Goal: Task Accomplishment & Management: Manage account settings

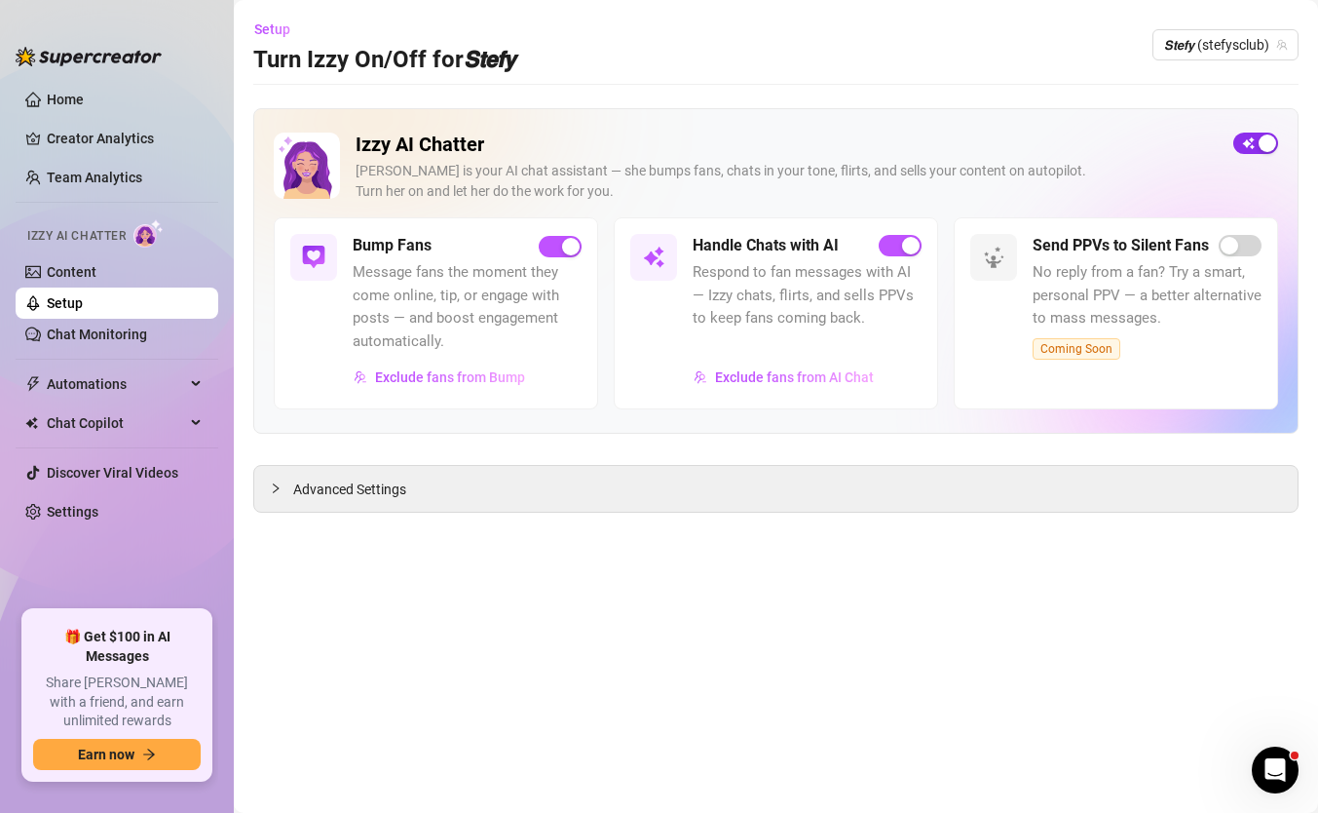
click at [1275, 142] on div "button" at bounding box center [1268, 143] width 18 height 18
click at [864, 680] on main "Setup Turn Izzy On/Off for 𝙎𝙩𝙚𝙛𝙮 𝙎𝙩𝙚𝙛𝙮 (stefysclub) Izzy AI Chatter [PERSON_NAM…" at bounding box center [776, 406] width 1084 height 813
click at [1184, 40] on span "𝙎𝙩𝙚𝙛𝙮 (stefysclub)" at bounding box center [1225, 44] width 123 height 29
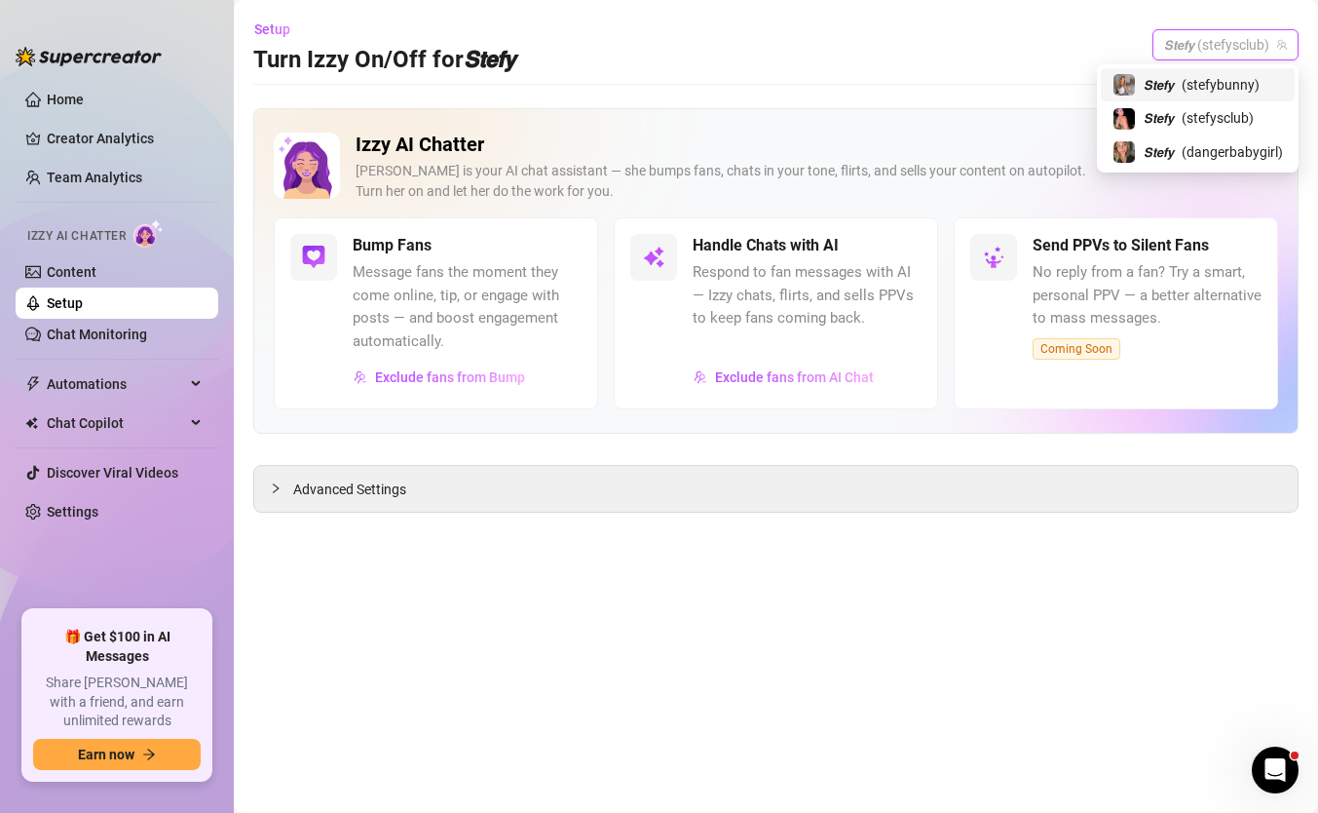
click at [1204, 74] on span "( stefybunny )" at bounding box center [1221, 84] width 78 height 21
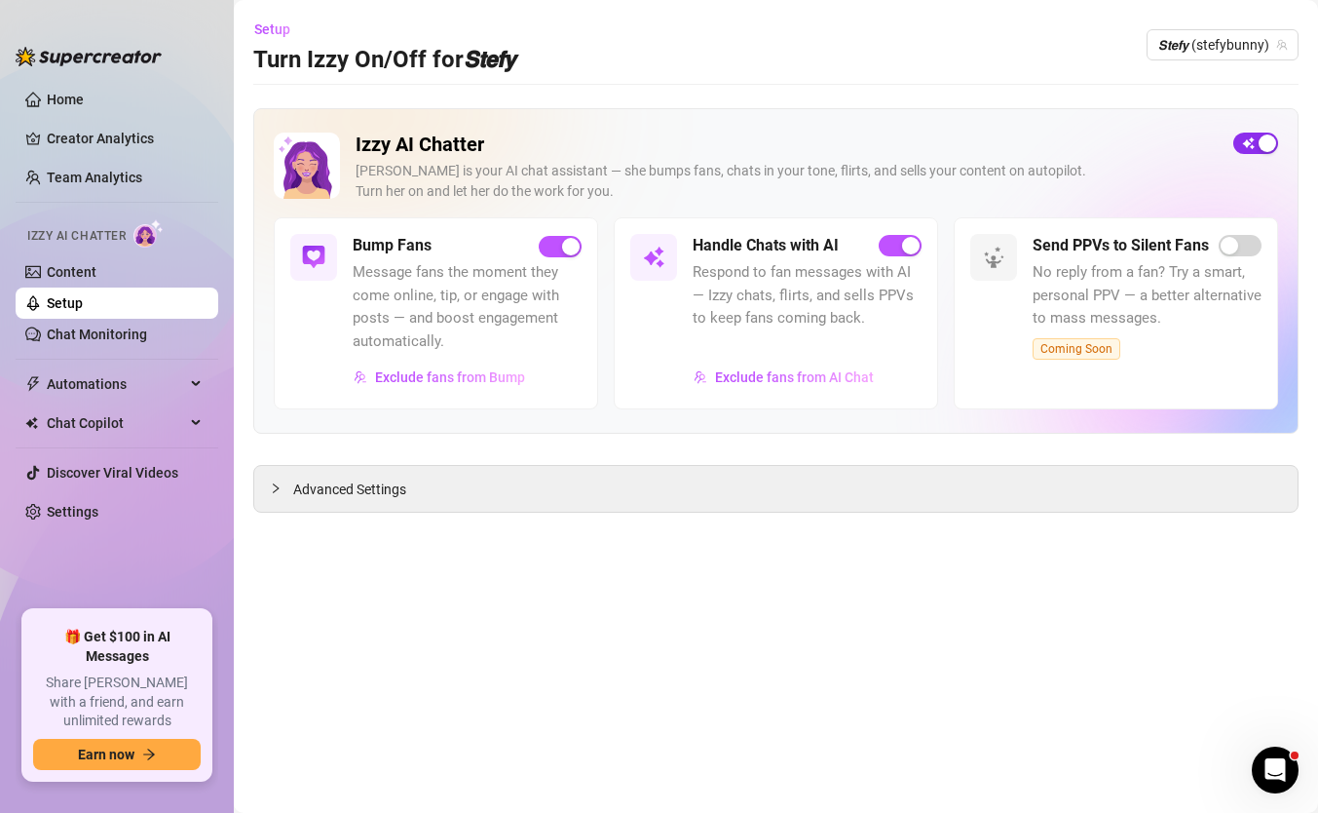
click at [1268, 144] on div "button" at bounding box center [1268, 143] width 18 height 18
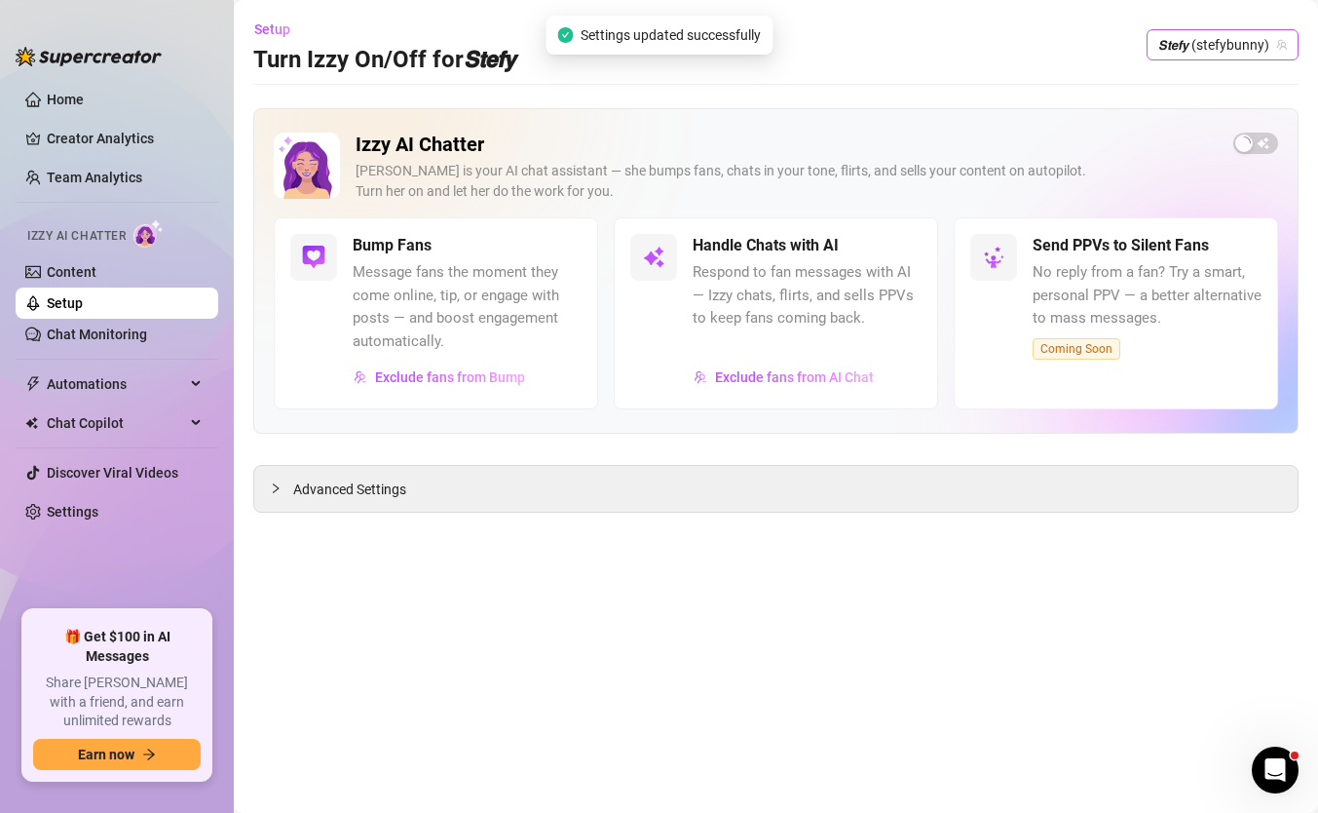
click at [1240, 45] on span "𝙎𝙩𝙚𝙛𝙮 (stefybunny)" at bounding box center [1223, 44] width 129 height 29
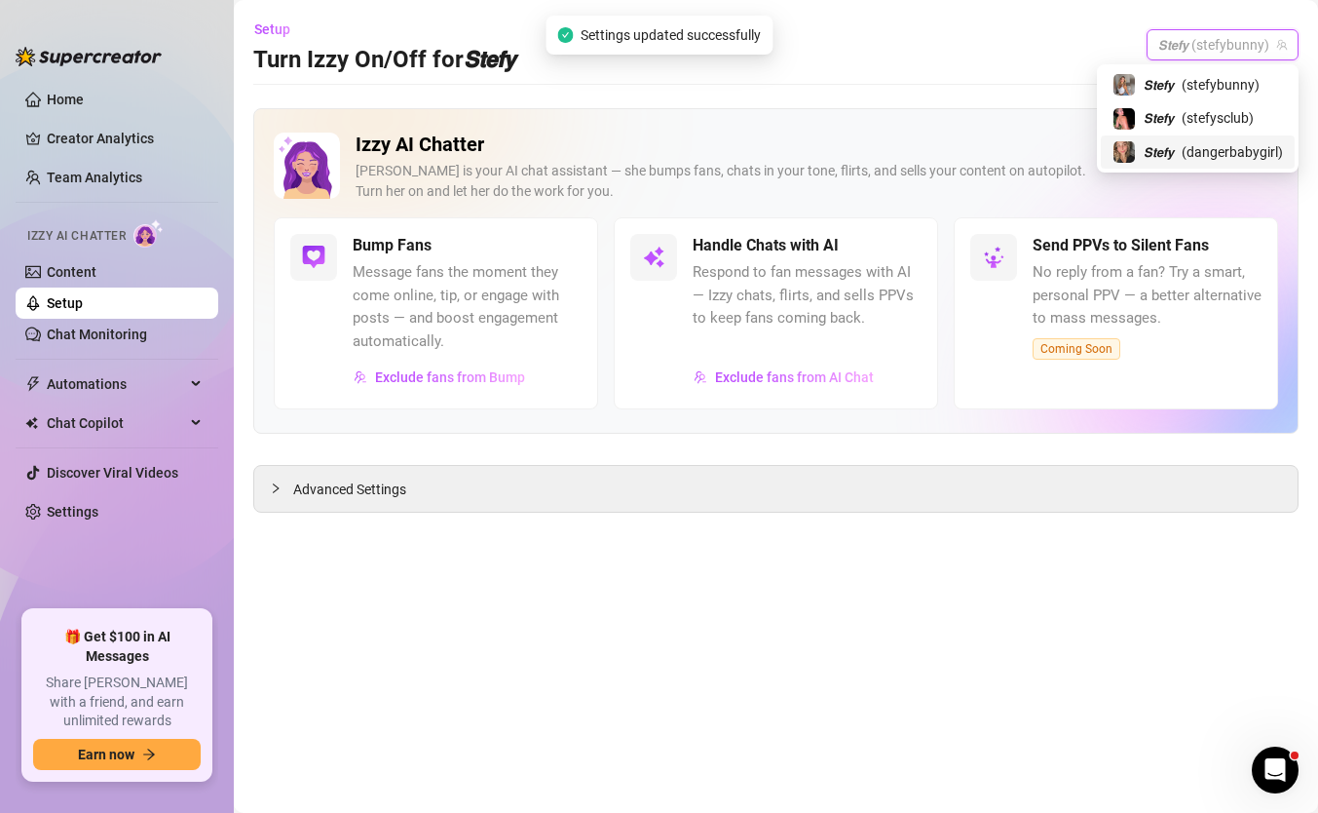
click at [1218, 143] on span "( dangerbabygirl )" at bounding box center [1232, 151] width 101 height 21
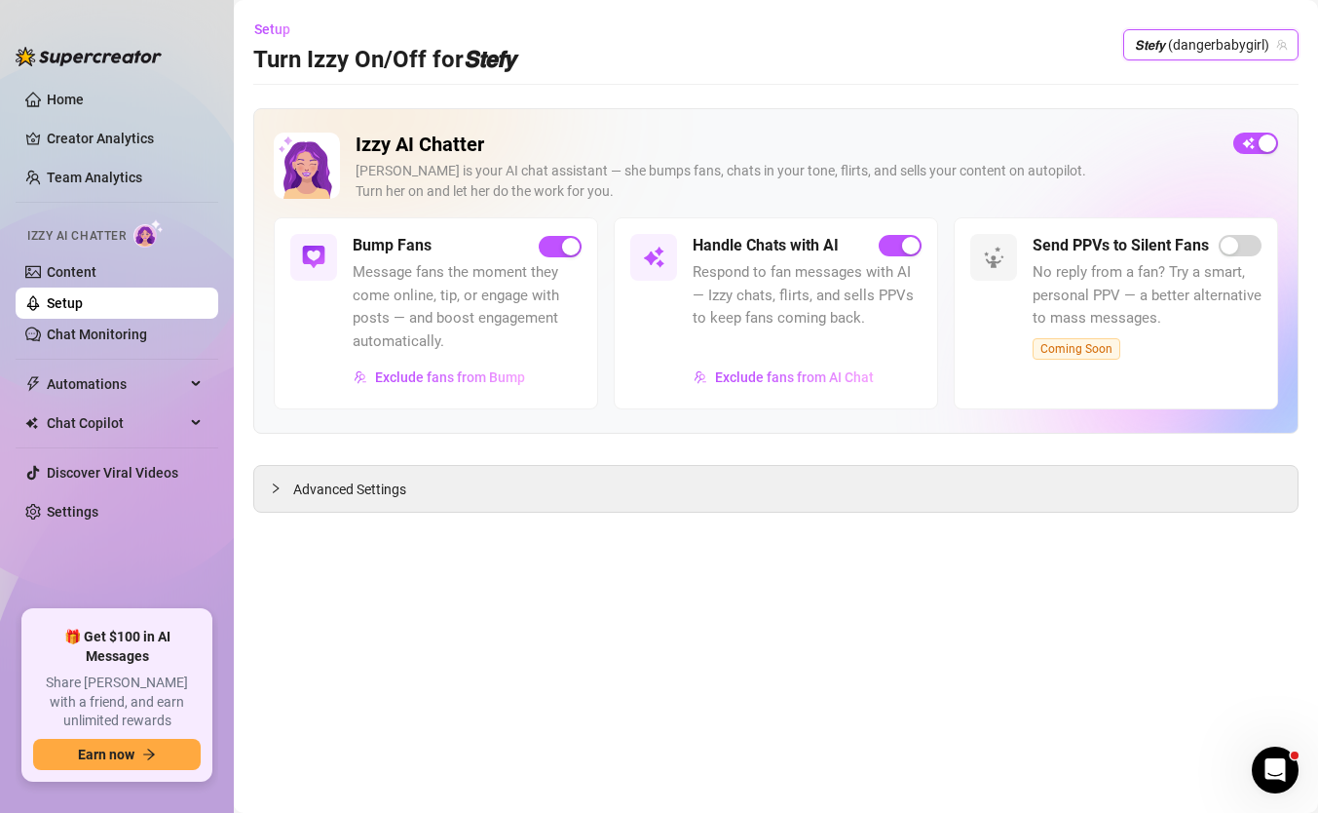
click at [1250, 154] on div "Izzy AI Chatter [PERSON_NAME] is your AI chat assistant — she bumps fans, chats…" at bounding box center [776, 175] width 1005 height 85
click at [1256, 143] on button "button" at bounding box center [1256, 143] width 45 height 21
